Goal: Task Accomplishment & Management: Use online tool/utility

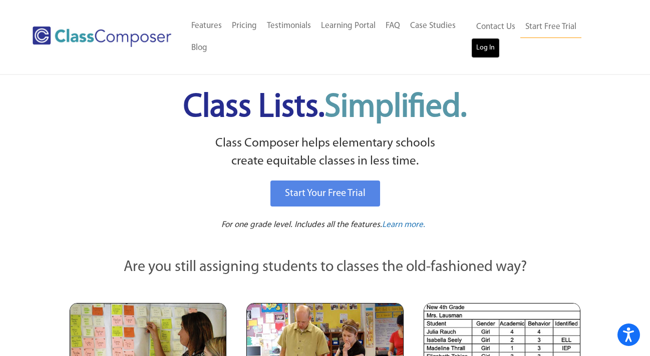
click at [483, 53] on link "Log In" at bounding box center [485, 48] width 29 height 20
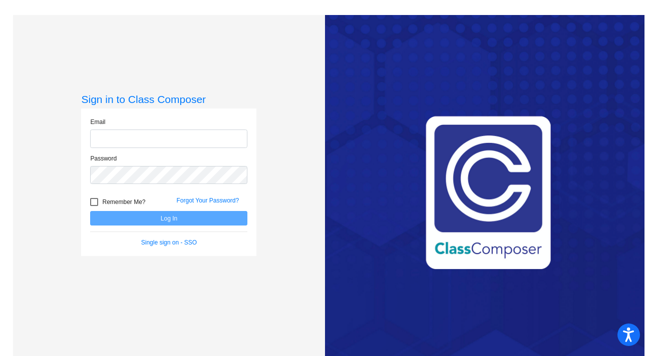
type input "[PERSON_NAME][EMAIL_ADDRESS][PERSON_NAME][DOMAIN_NAME]"
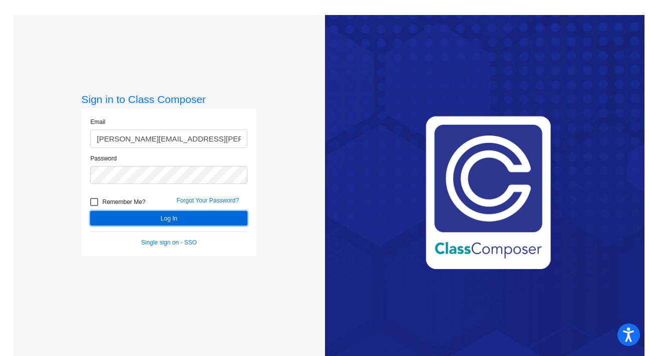
click at [217, 218] on button "Log In" at bounding box center [168, 218] width 157 height 15
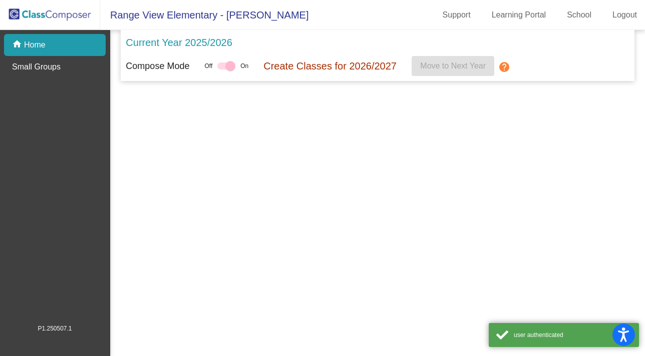
click at [217, 218] on mat-sidenav-content "Current Year 2025/2026 Compose Mode Off On Create Classes for 2026/2027 Move to…" at bounding box center [377, 193] width 535 height 326
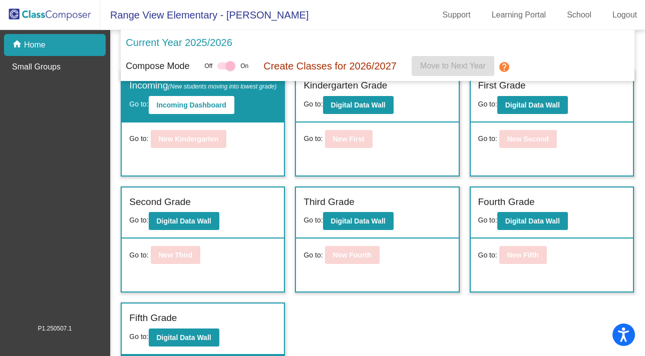
scroll to position [32, 0]
click at [203, 338] on b "Digital Data Wall" at bounding box center [184, 338] width 55 height 8
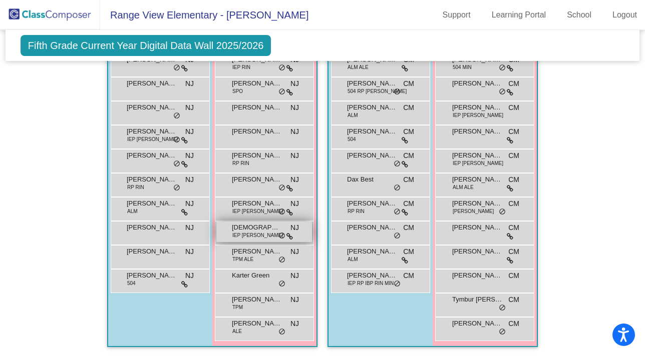
scroll to position [701, 0]
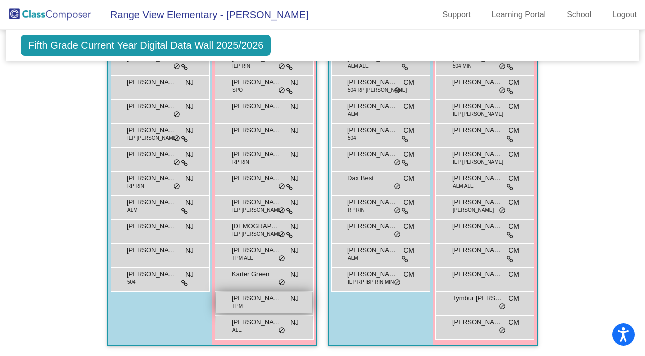
click at [244, 300] on div "Makenlyn Price TPM NJ lock do_not_disturb_alt" at bounding box center [264, 303] width 96 height 21
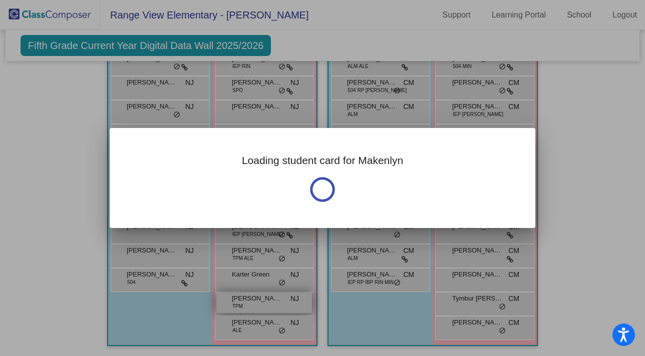
click at [244, 300] on div at bounding box center [322, 178] width 645 height 356
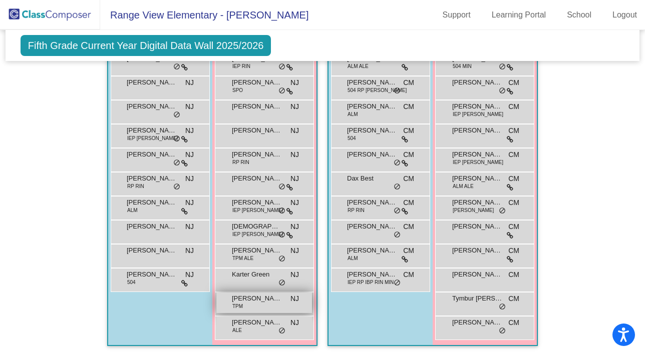
click at [244, 300] on div "Makenlyn Price TPM NJ lock do_not_disturb_alt" at bounding box center [264, 303] width 96 height 21
